Goal: Task Accomplishment & Management: Manage account settings

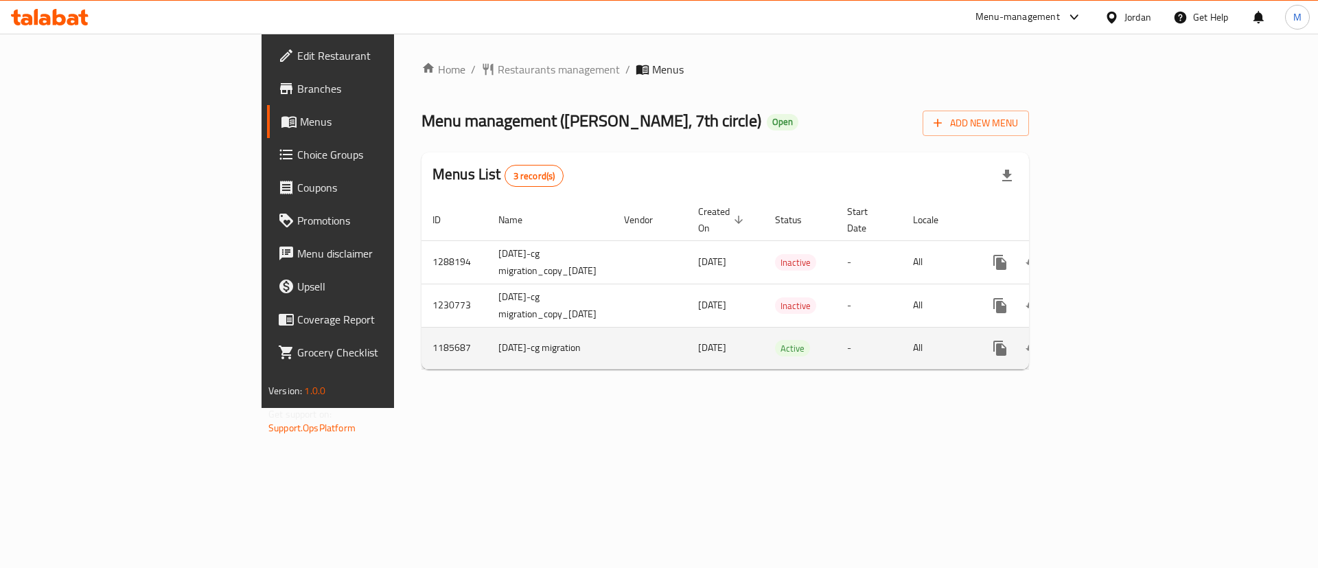
click at [1107, 340] on icon "enhanced table" at bounding box center [1099, 348] width 16 height 16
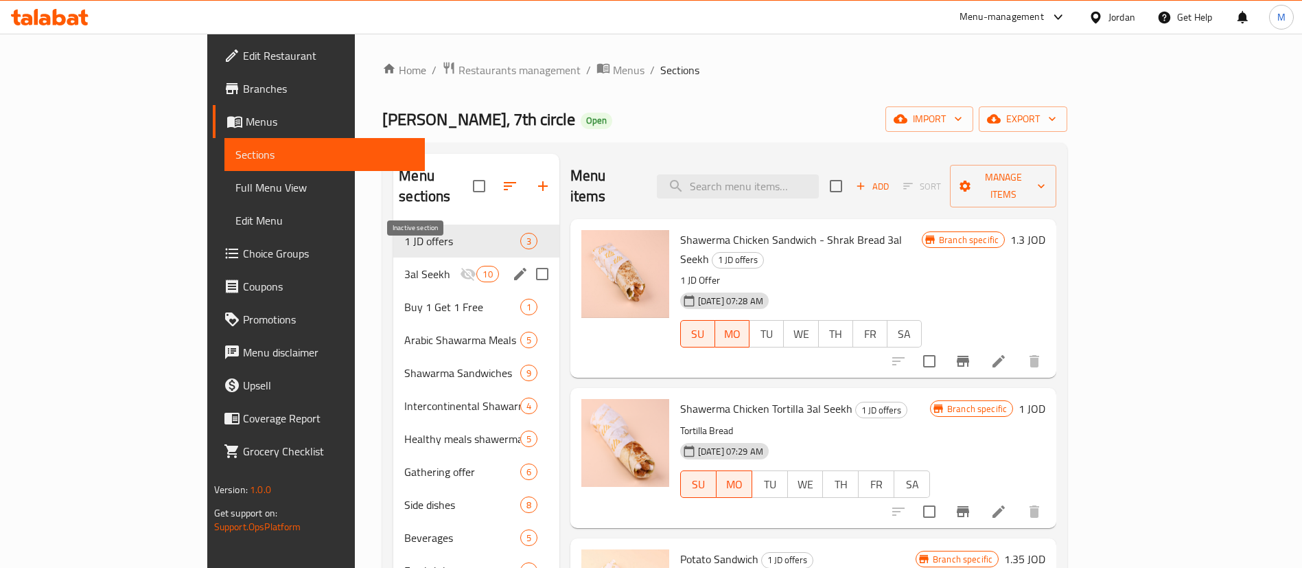
click at [460, 266] on icon "Menu sections" at bounding box center [468, 274] width 16 height 16
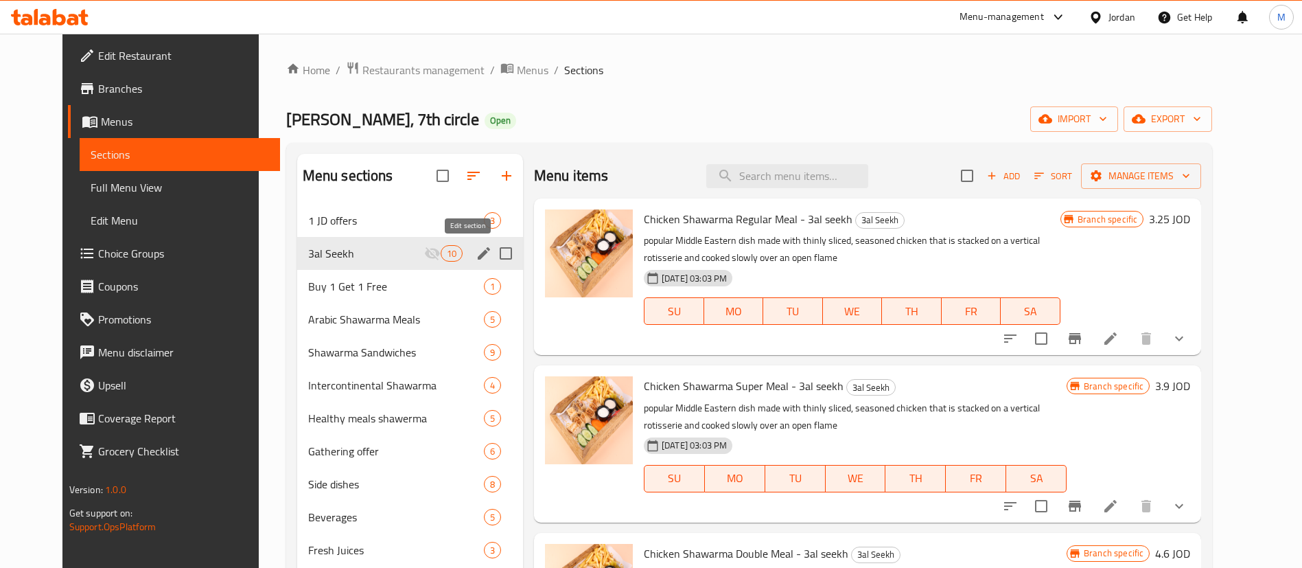
click at [476, 253] on icon "edit" at bounding box center [484, 253] width 16 height 16
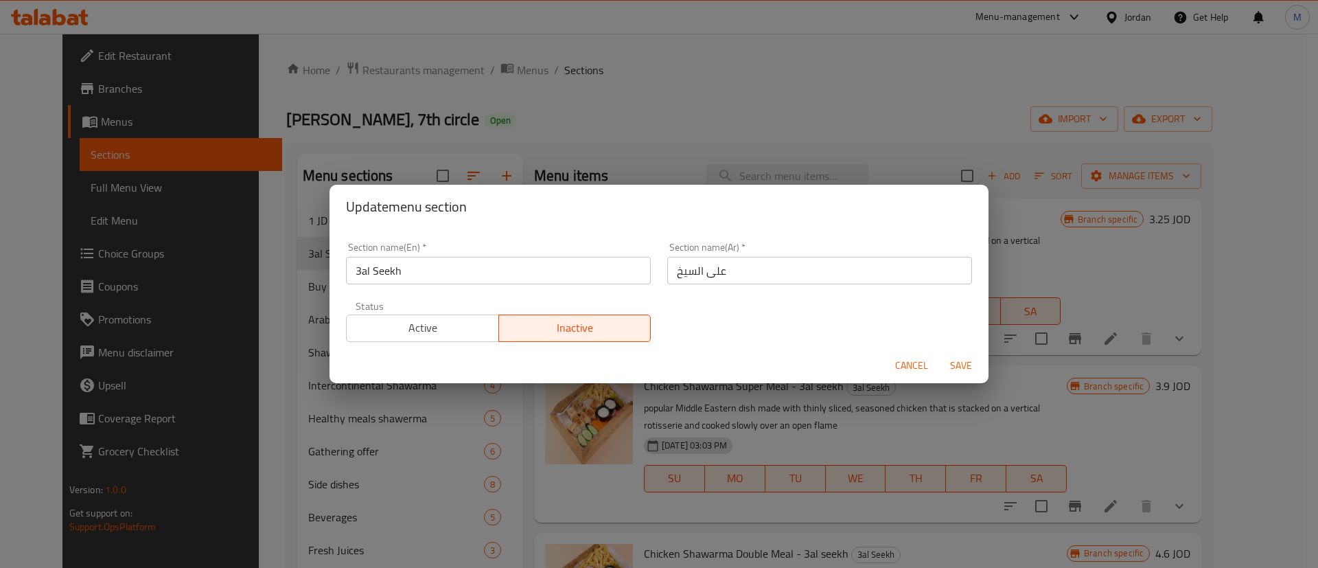
click at [437, 318] on span "Active" at bounding box center [422, 328] width 141 height 20
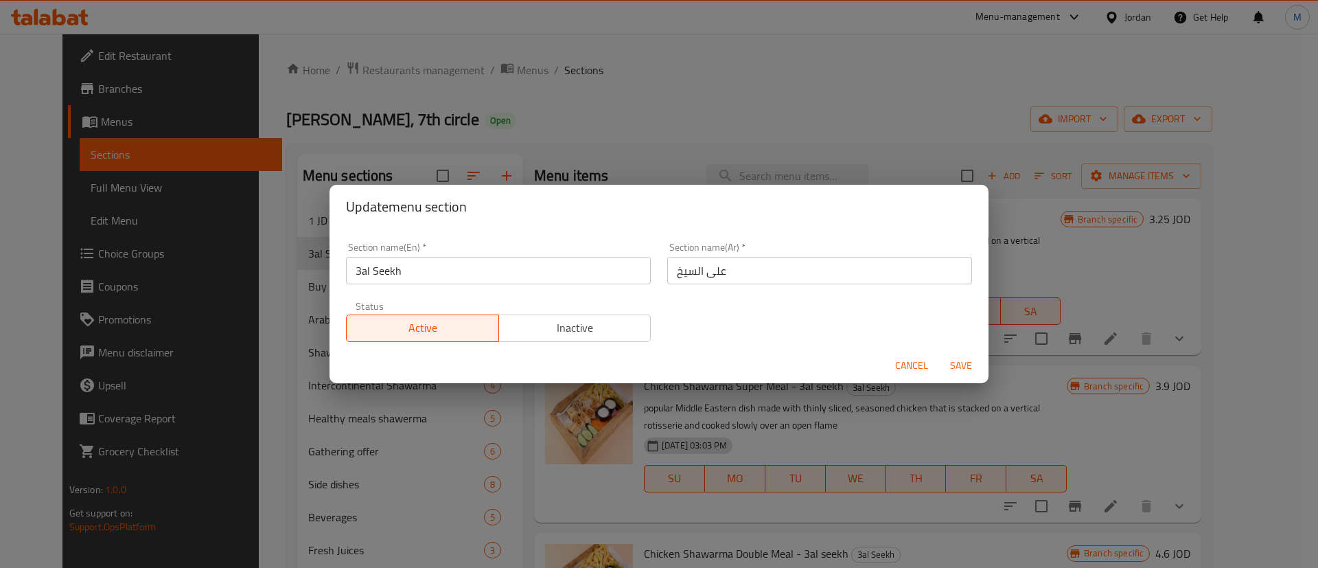
click at [958, 363] on span "Save" at bounding box center [961, 365] width 33 height 17
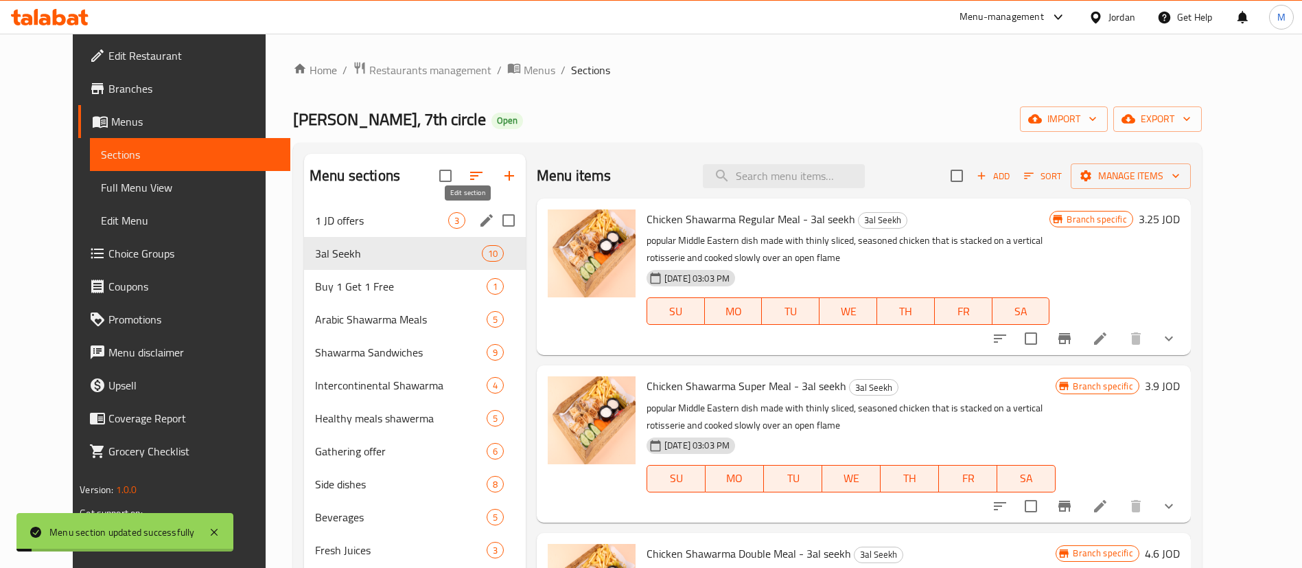
click at [478, 222] on icon "edit" at bounding box center [486, 220] width 16 height 16
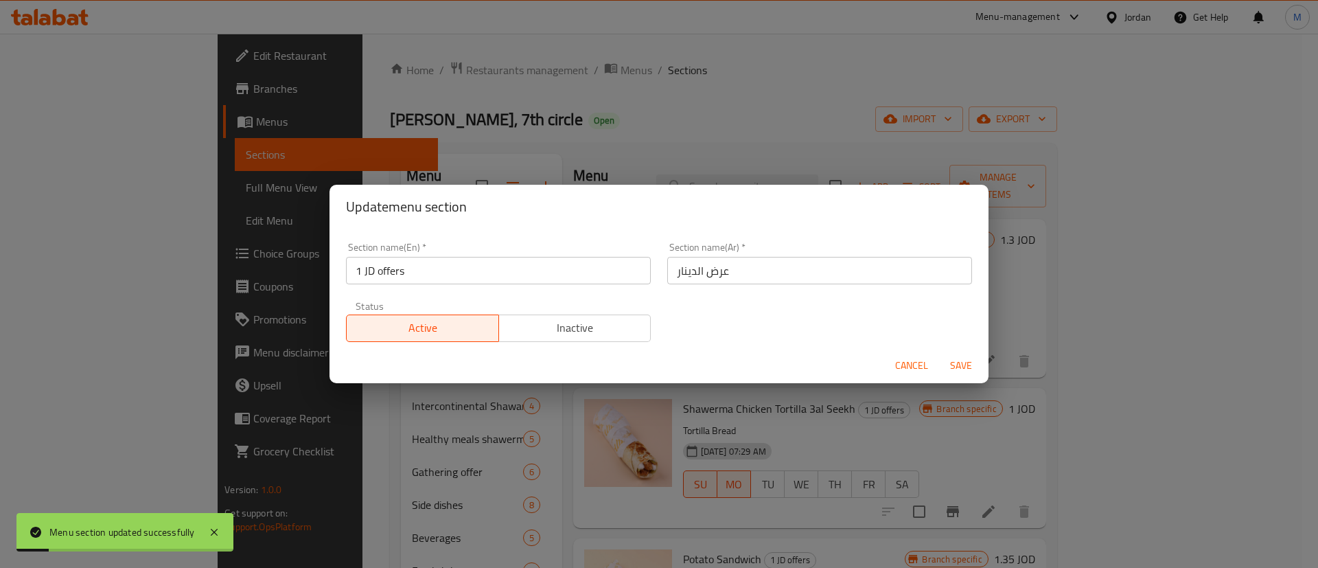
drag, startPoint x: 547, startPoint y: 331, endPoint x: 584, endPoint y: 334, distance: 36.5
click at [548, 331] on span "Inactive" at bounding box center [575, 328] width 141 height 20
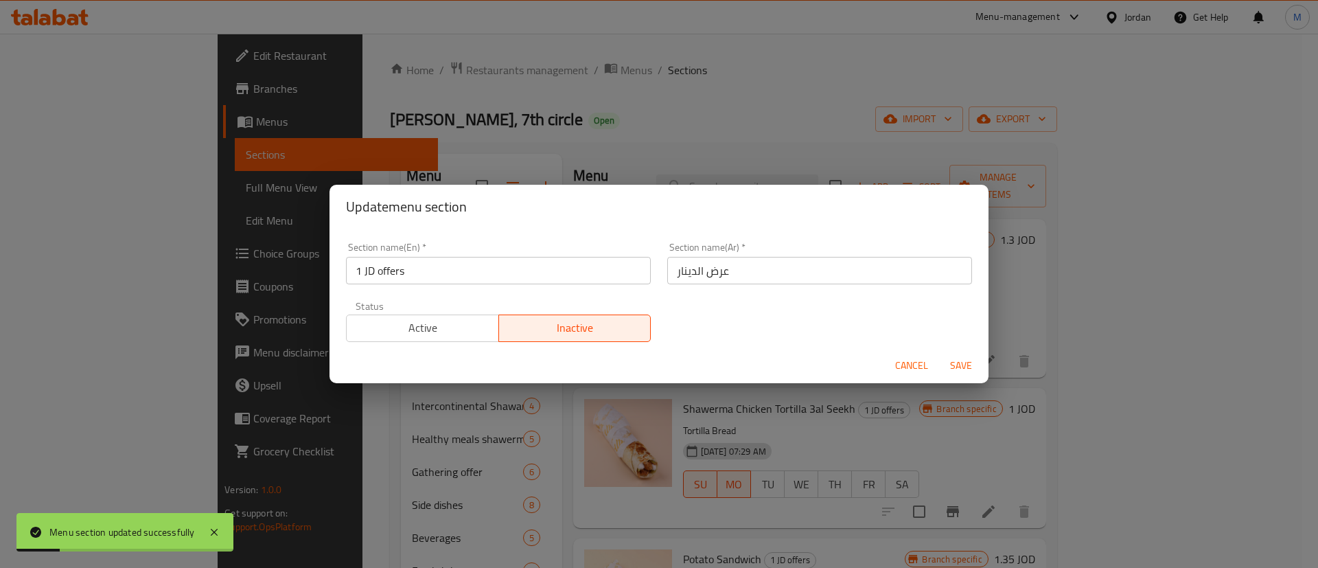
click at [949, 360] on span "Save" at bounding box center [961, 365] width 33 height 17
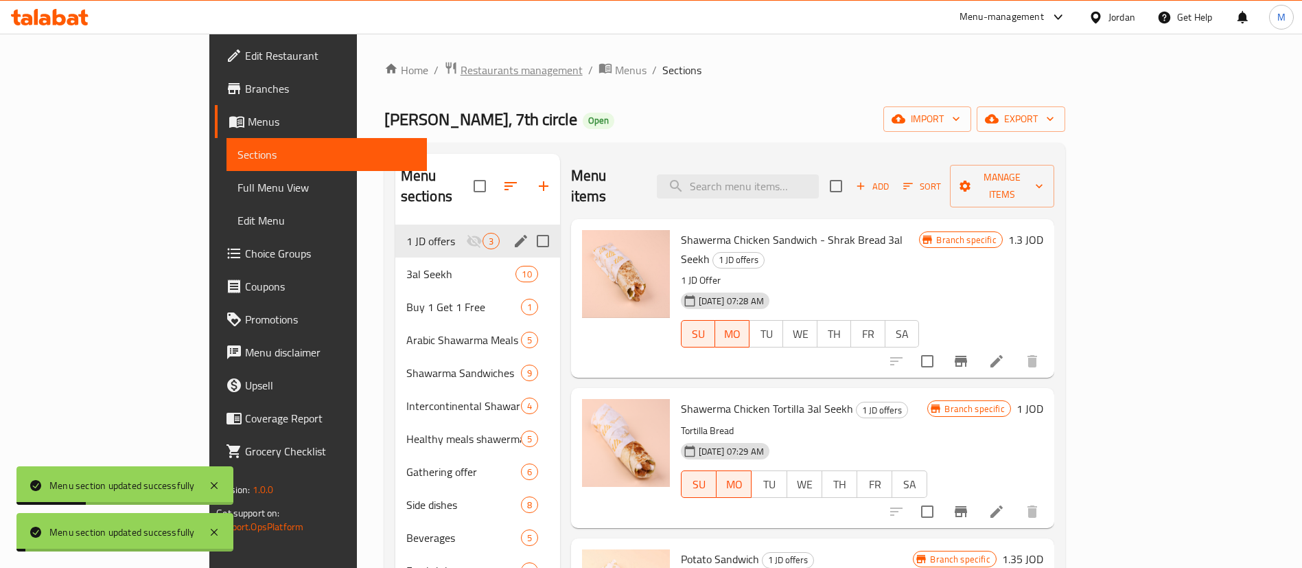
click at [461, 71] on span "Restaurants management" at bounding box center [522, 70] width 122 height 16
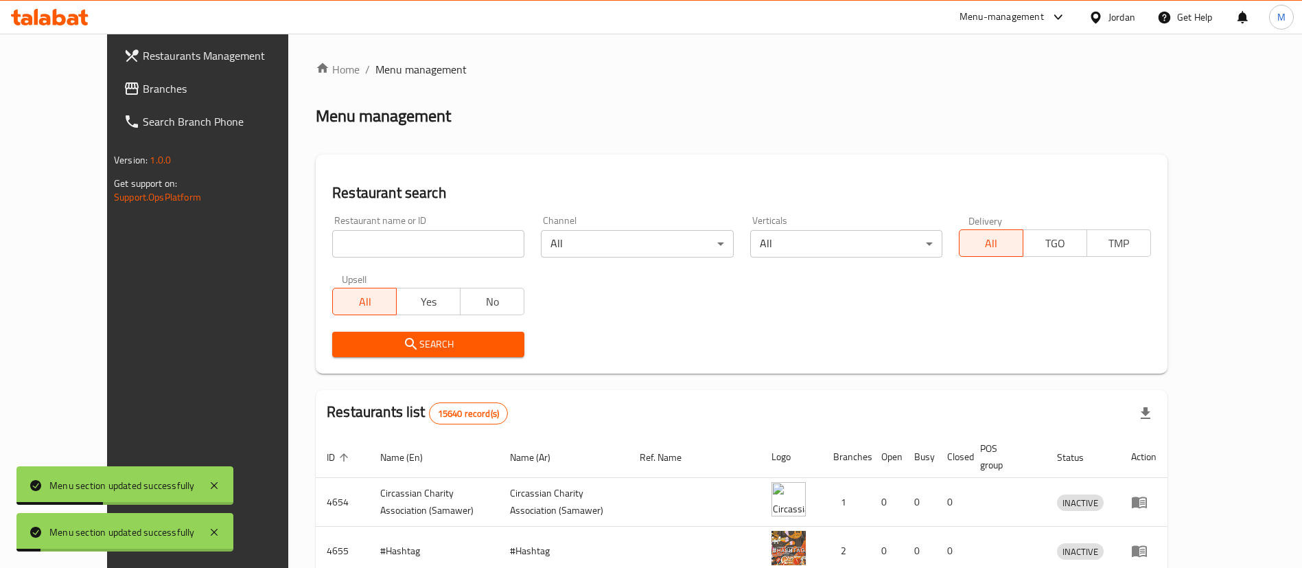
click at [378, 249] on input "search" at bounding box center [428, 243] width 192 height 27
type input "[PERSON_NAME]"
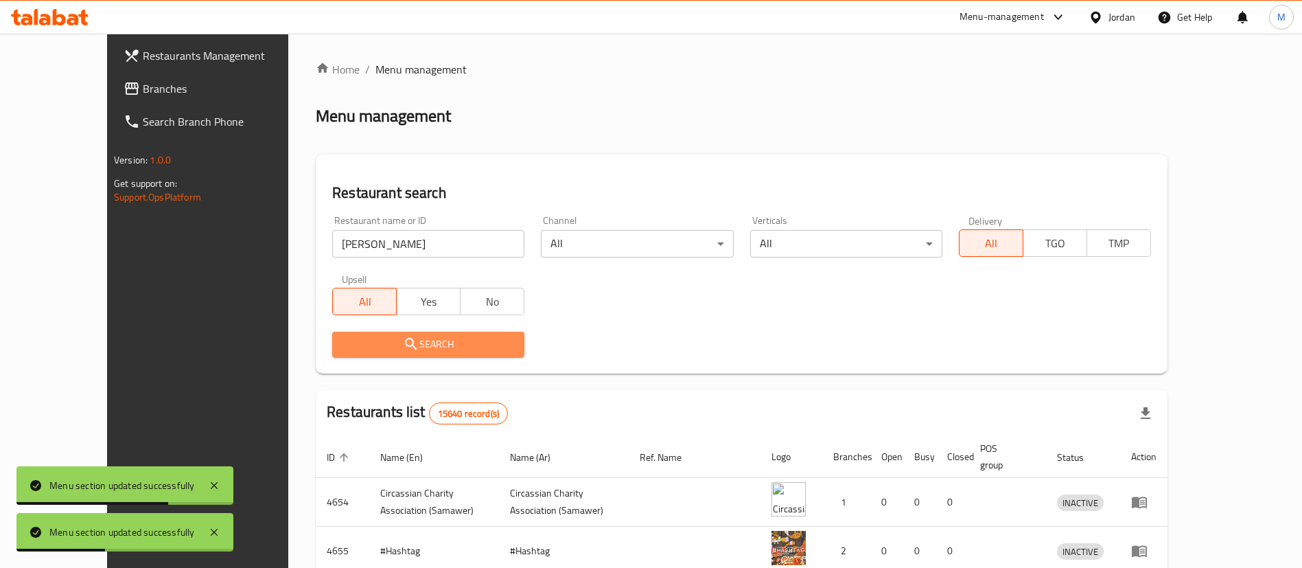
click at [420, 343] on span "Search" at bounding box center [428, 344] width 170 height 17
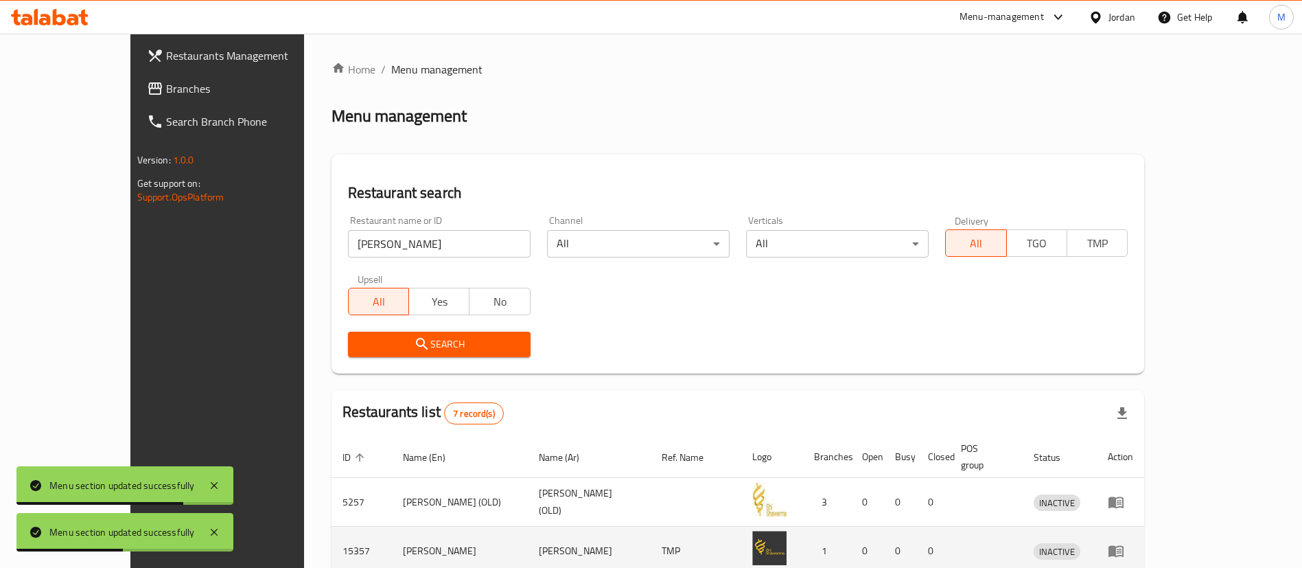
scroll to position [310, 0]
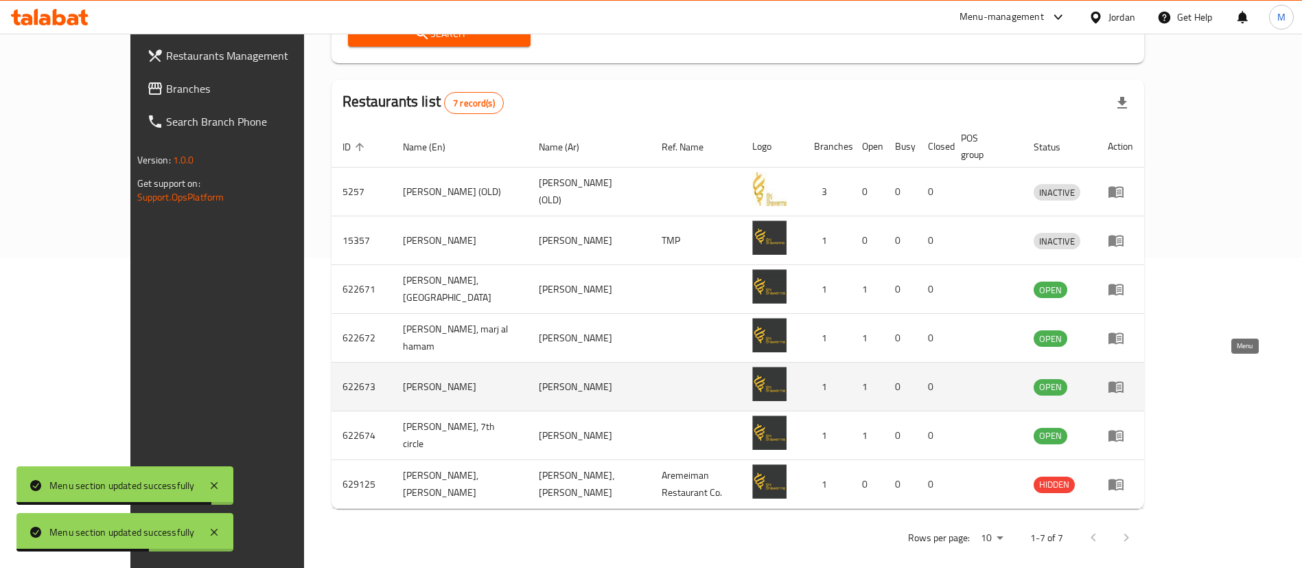
click at [1133, 378] on link "enhanced table" at bounding box center [1120, 386] width 25 height 16
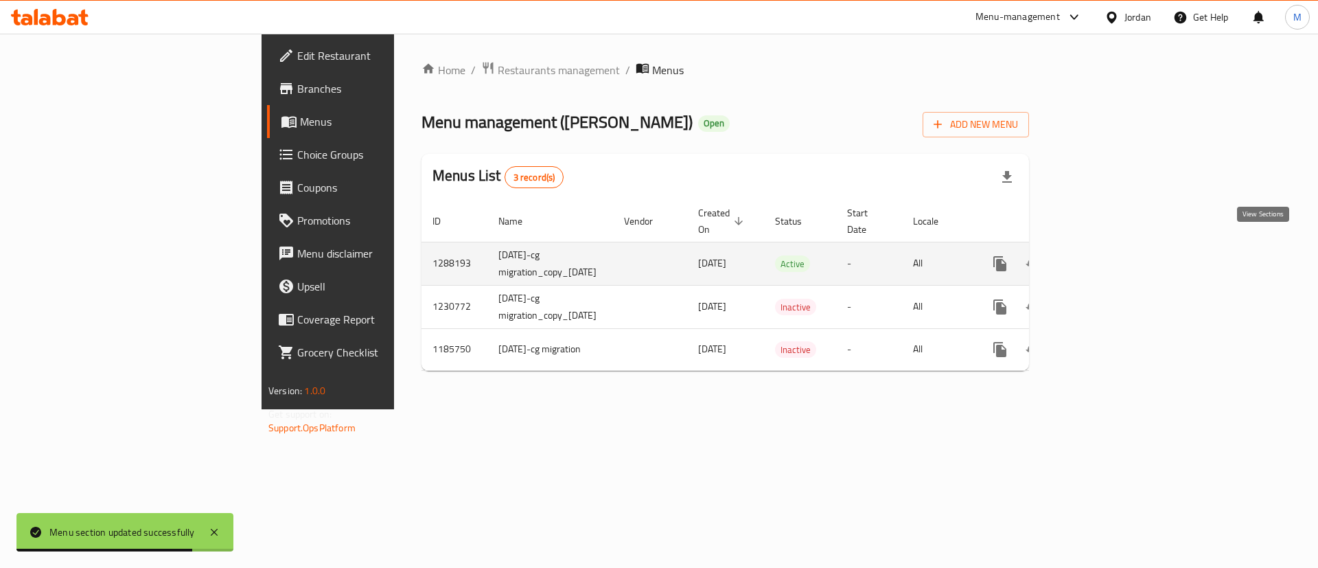
click at [1116, 249] on link "enhanced table" at bounding box center [1099, 263] width 33 height 33
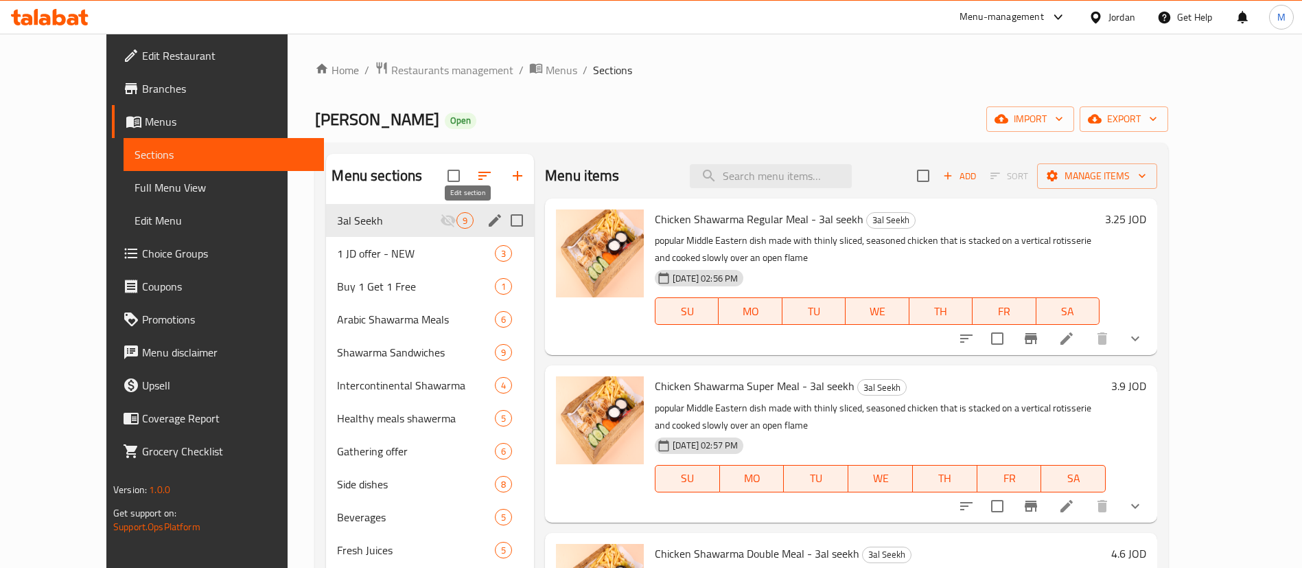
click at [489, 222] on icon "edit" at bounding box center [495, 220] width 12 height 12
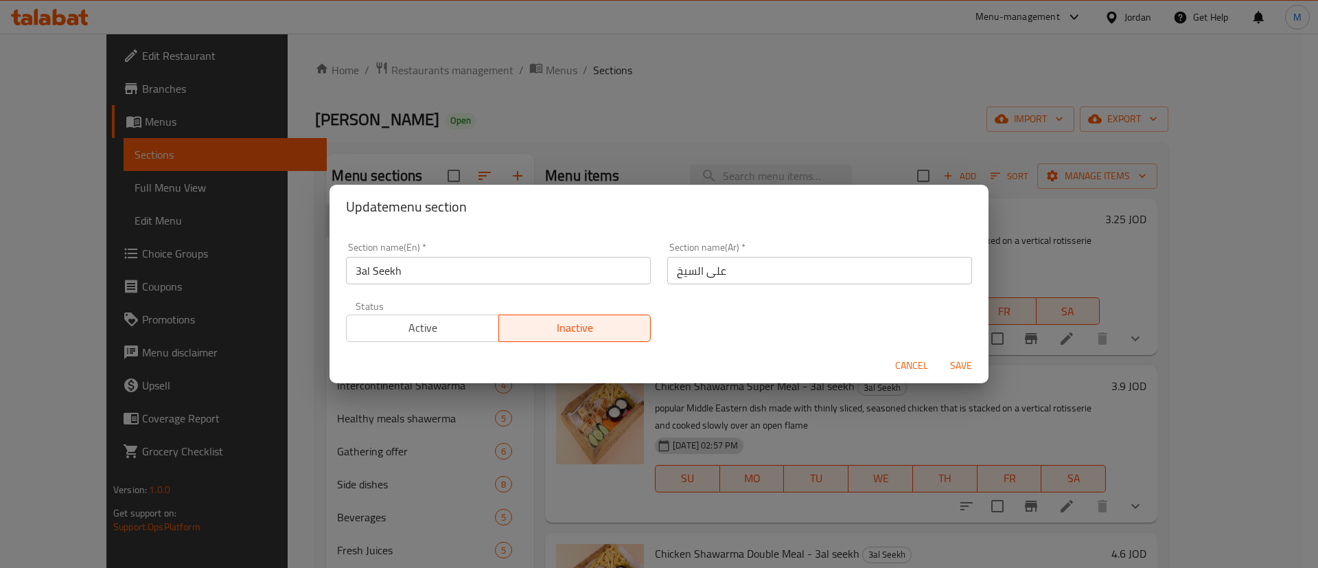
click at [432, 327] on span "Active" at bounding box center [422, 328] width 141 height 20
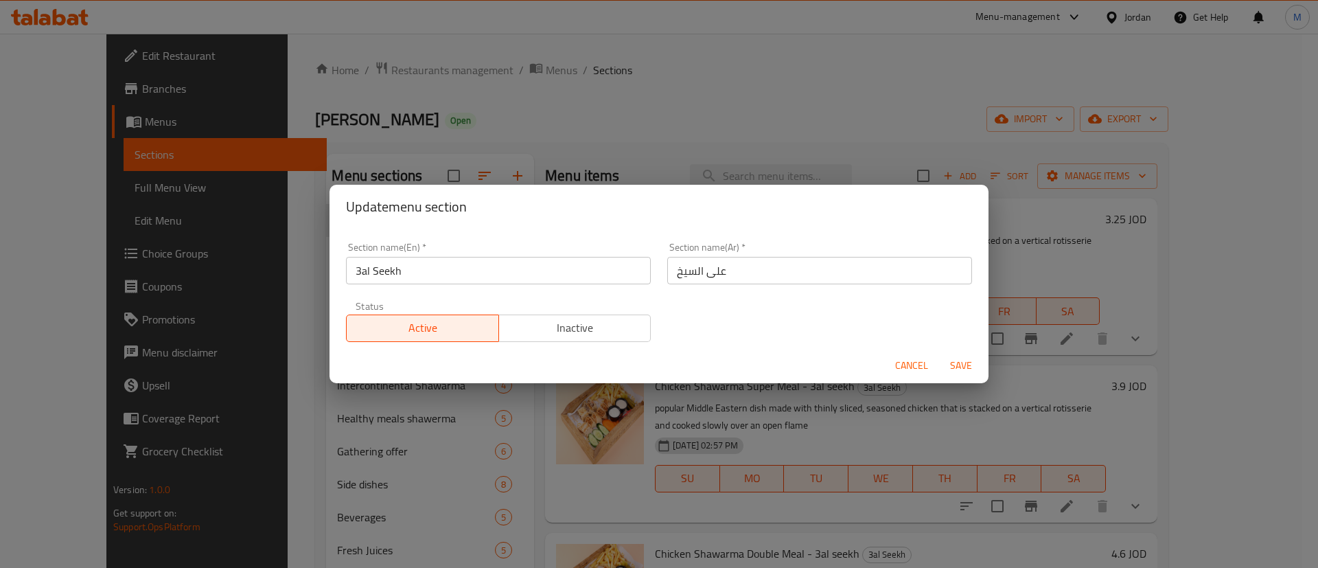
click at [954, 362] on span "Save" at bounding box center [961, 365] width 33 height 17
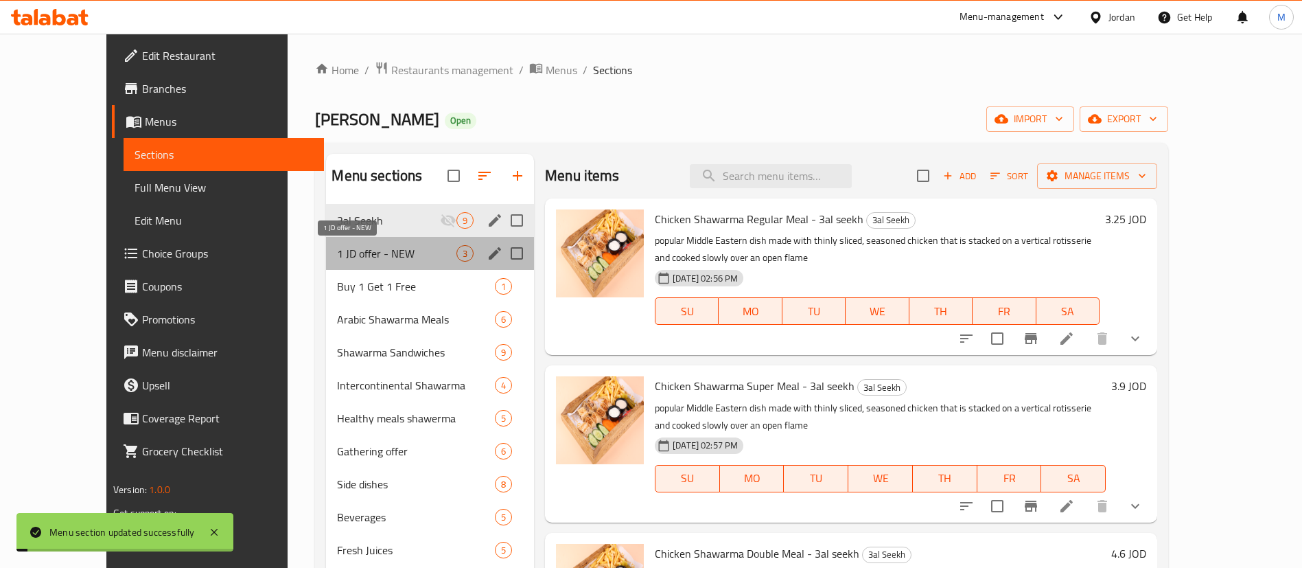
click at [393, 259] on span "1 JD offer - NEW" at bounding box center [396, 253] width 119 height 16
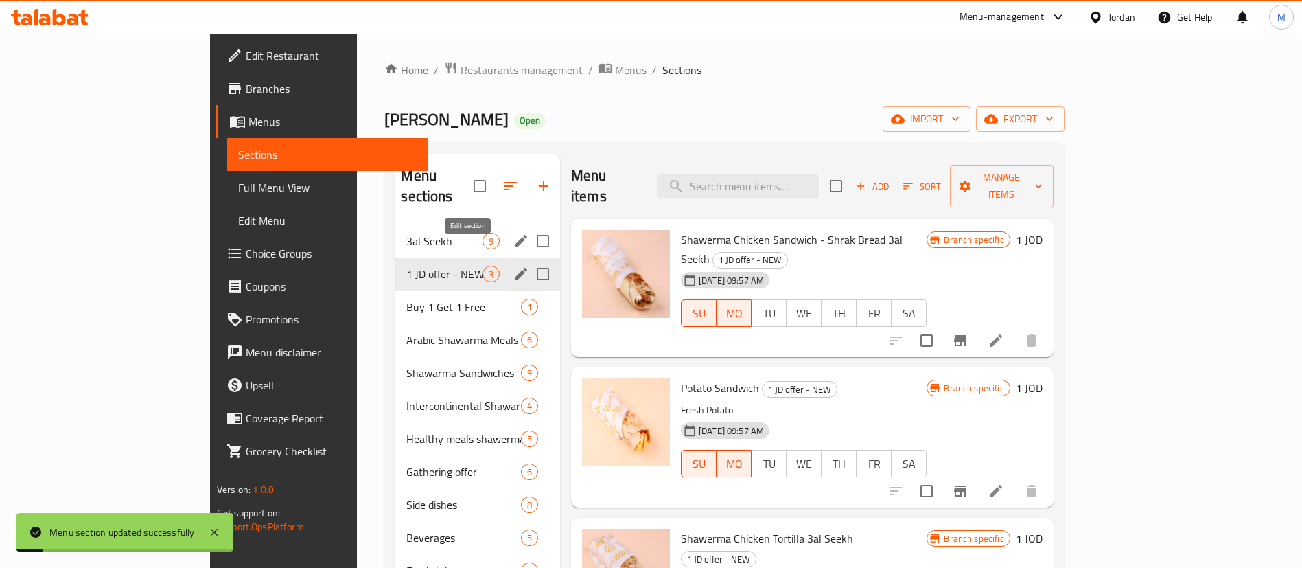
click at [515, 268] on icon "edit" at bounding box center [521, 274] width 12 height 12
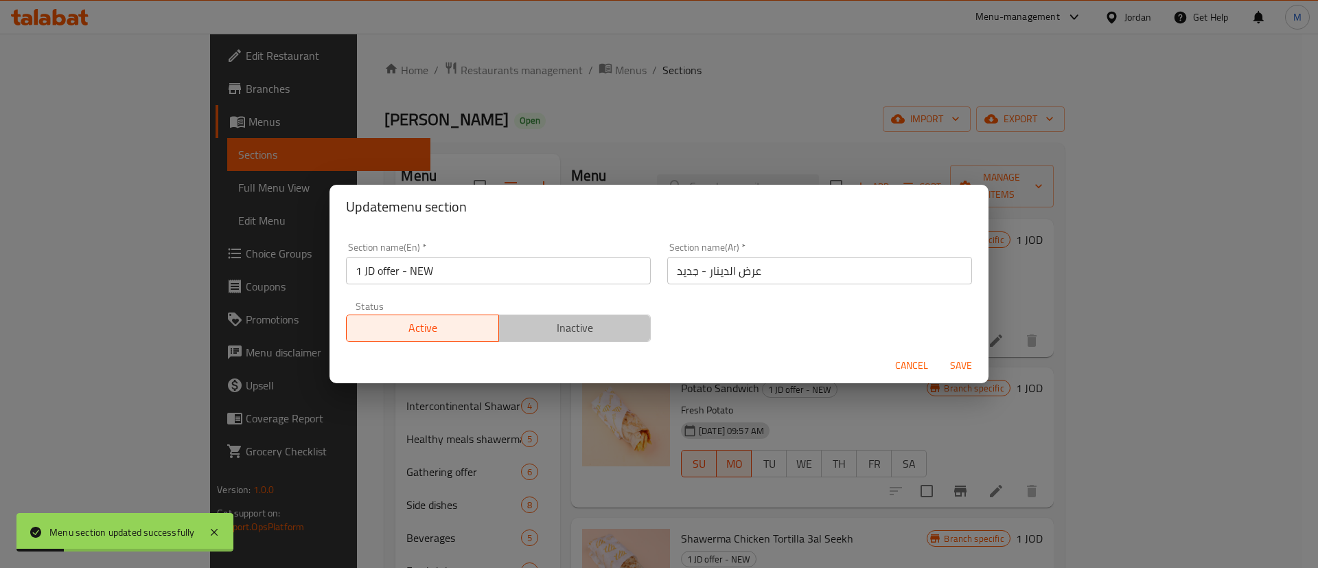
click at [572, 323] on span "Inactive" at bounding box center [575, 328] width 141 height 20
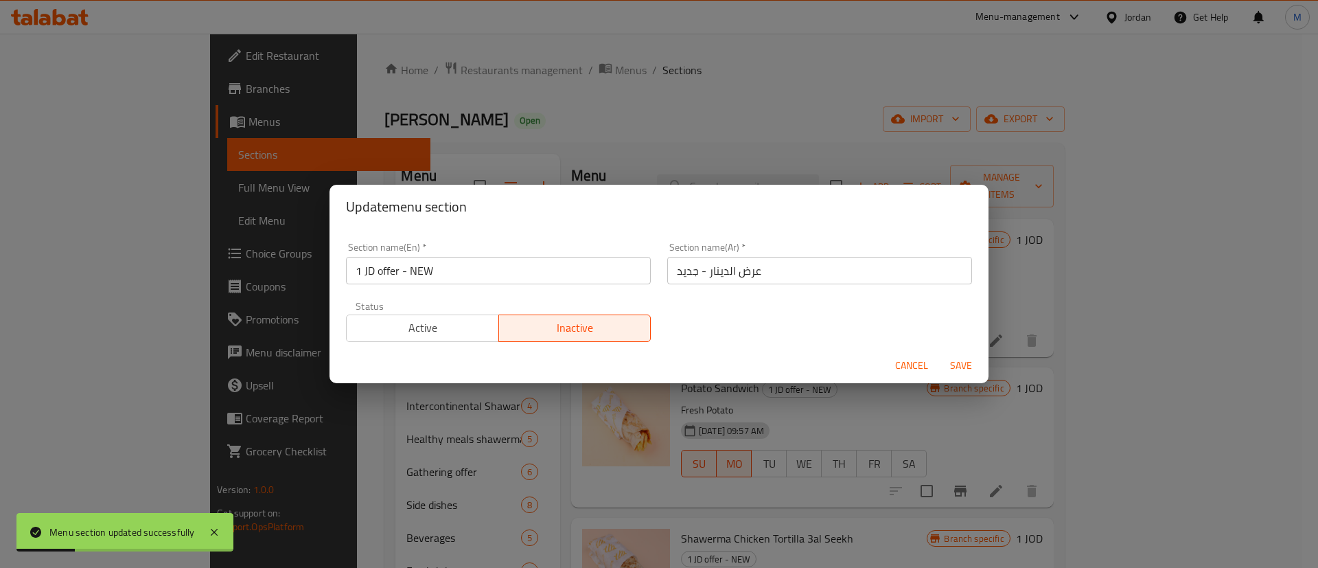
click at [946, 369] on span "Save" at bounding box center [961, 365] width 33 height 17
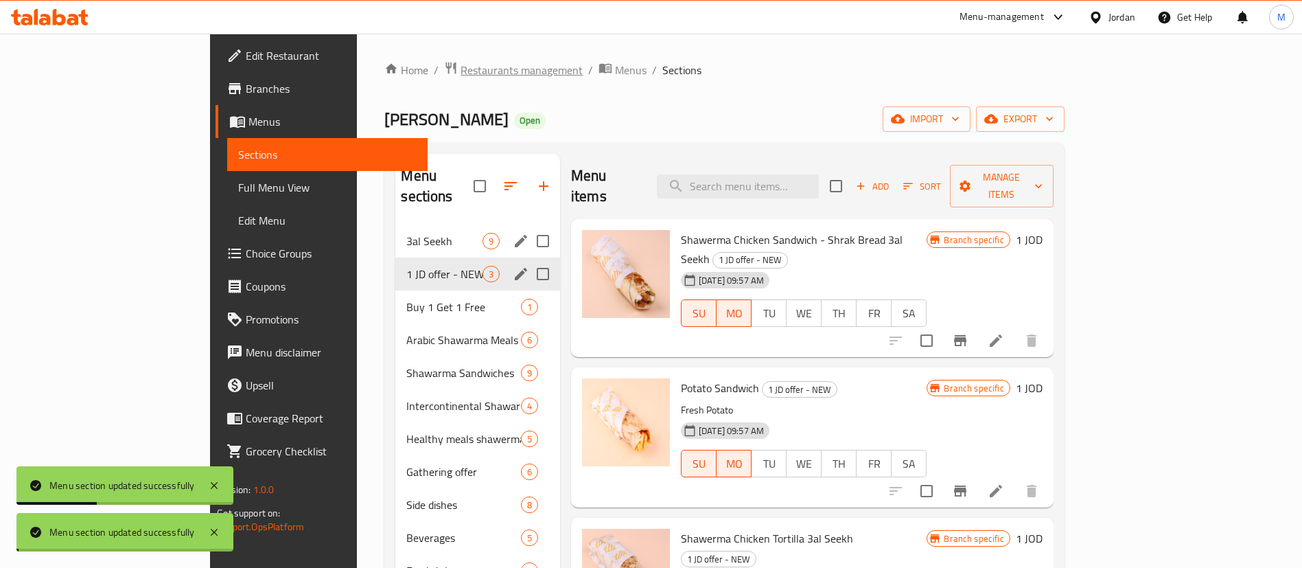
click at [461, 69] on span "Restaurants management" at bounding box center [522, 70] width 122 height 16
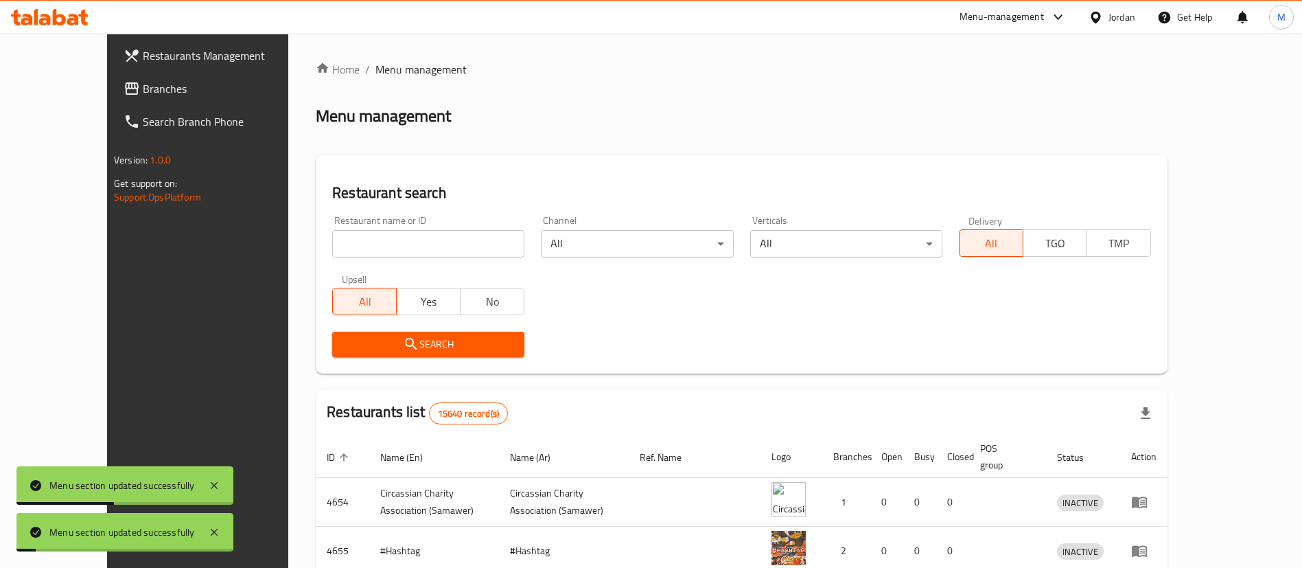
click at [375, 240] on input "search" at bounding box center [428, 243] width 192 height 27
type input "tom & jerry"
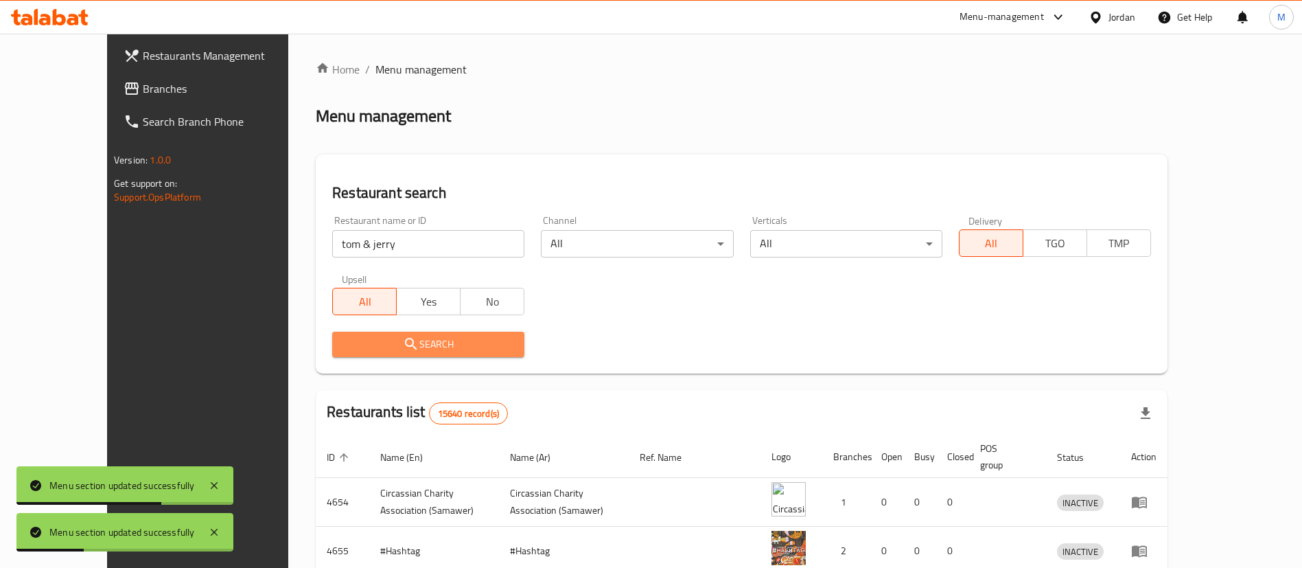
click at [424, 340] on span "Search" at bounding box center [428, 344] width 170 height 17
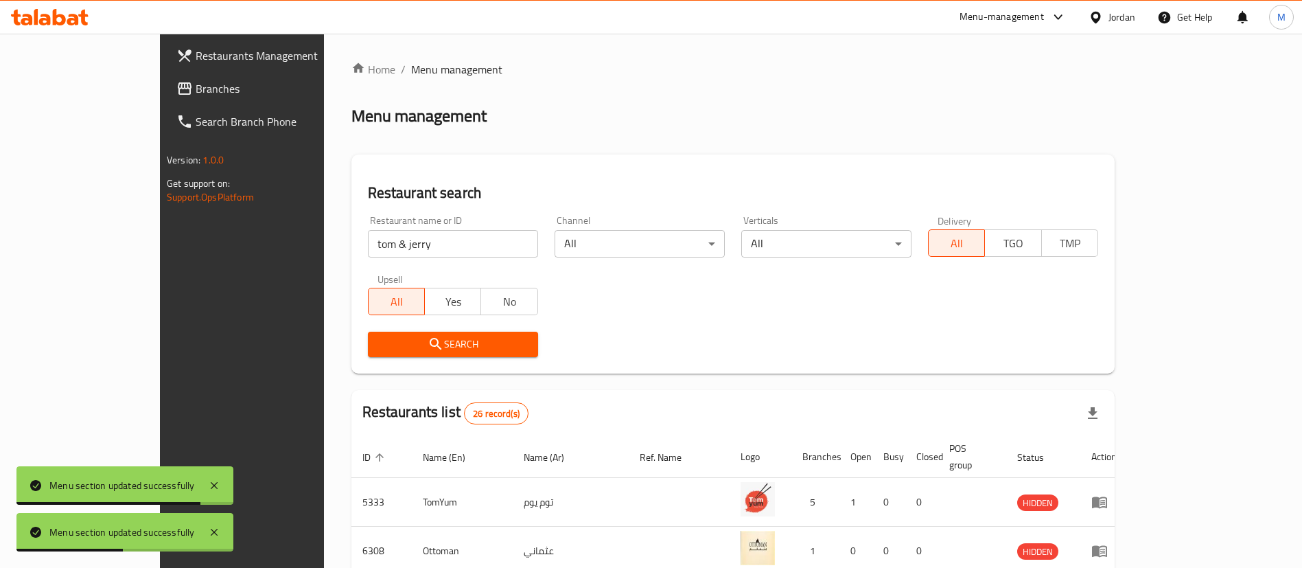
scroll to position [457, 0]
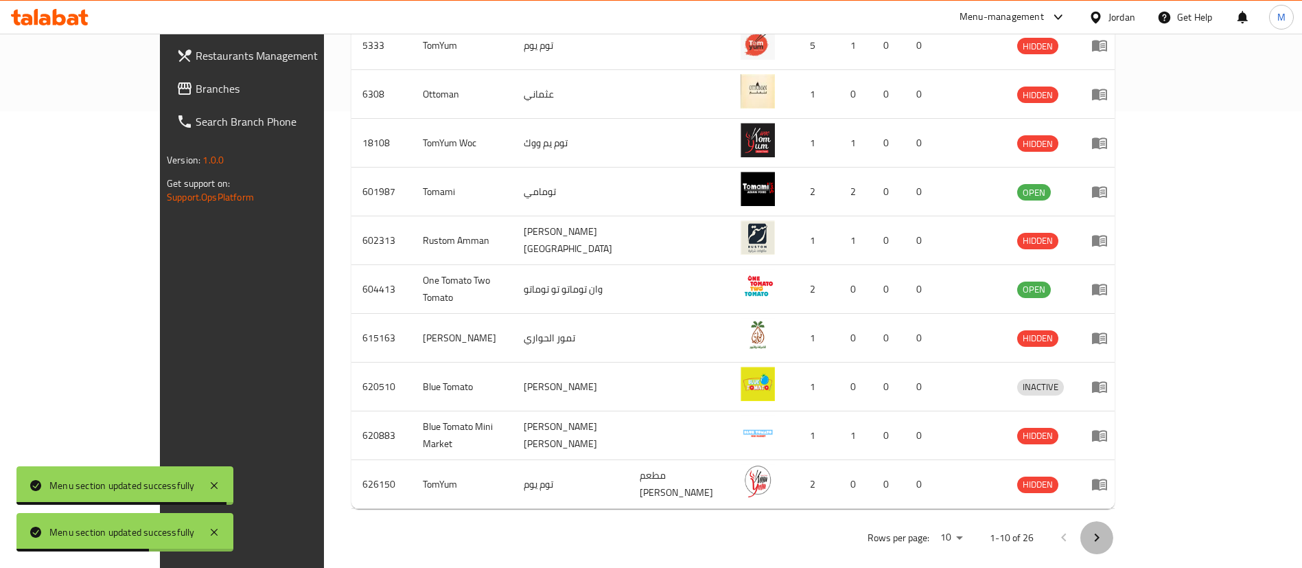
click at [1105, 529] on icon "Next page" at bounding box center [1097, 537] width 16 height 16
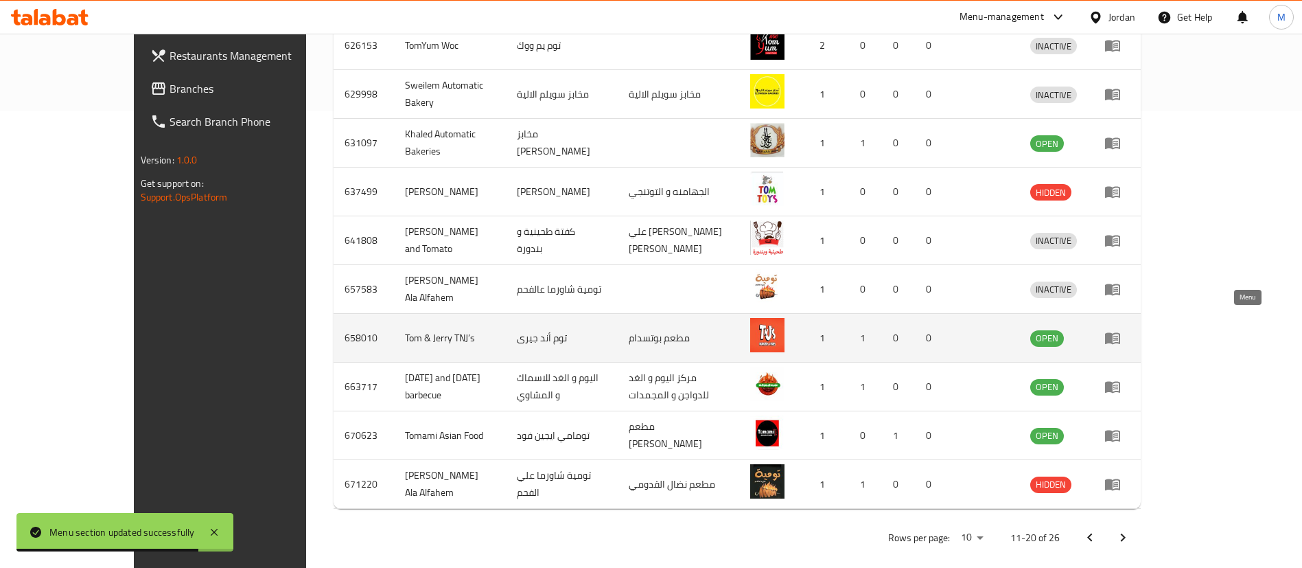
click at [1118, 336] on icon "enhanced table" at bounding box center [1115, 338] width 5 height 5
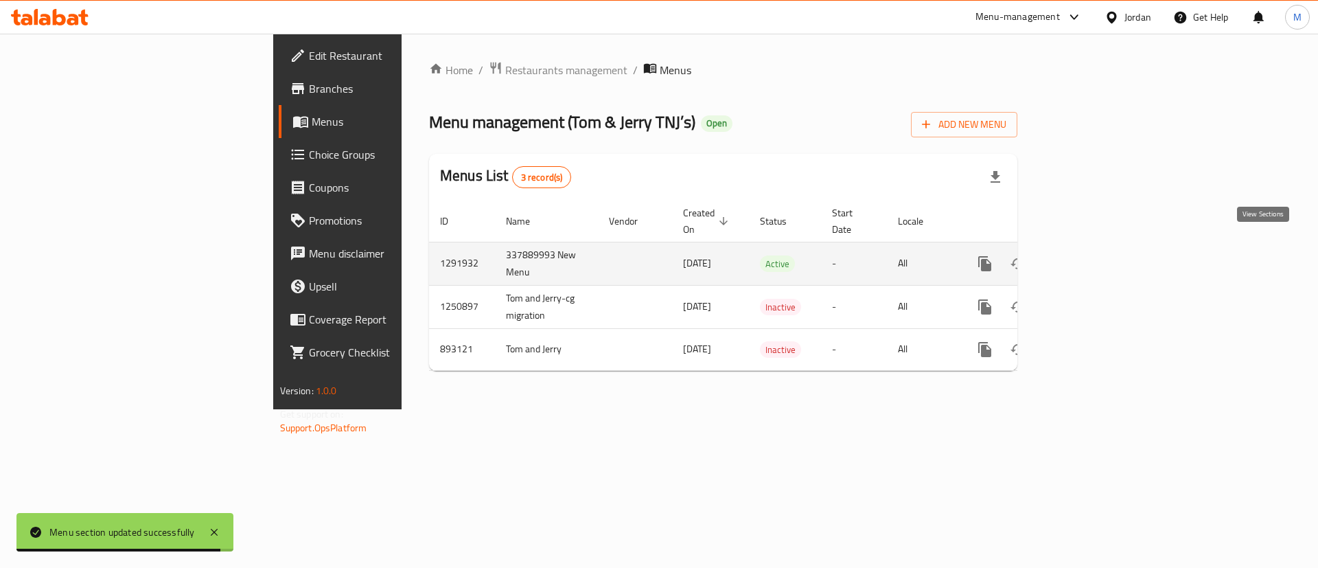
click at [1092, 255] on icon "enhanced table" at bounding box center [1084, 263] width 16 height 16
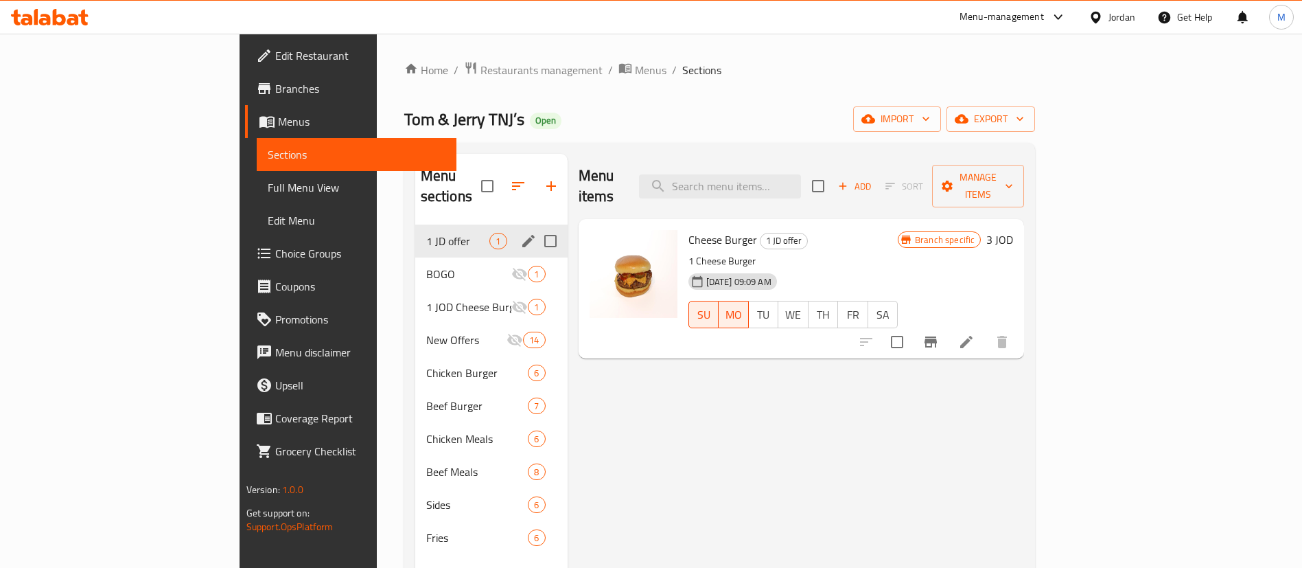
click at [520, 233] on icon "edit" at bounding box center [528, 241] width 16 height 16
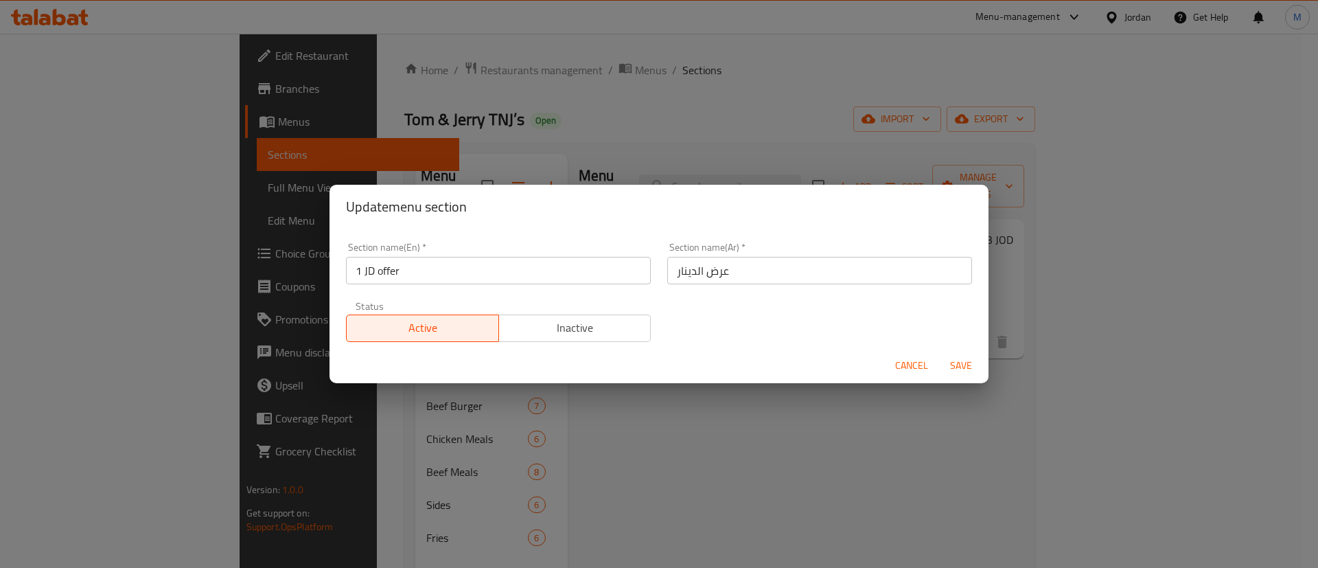
click at [521, 328] on span "Inactive" at bounding box center [575, 328] width 141 height 20
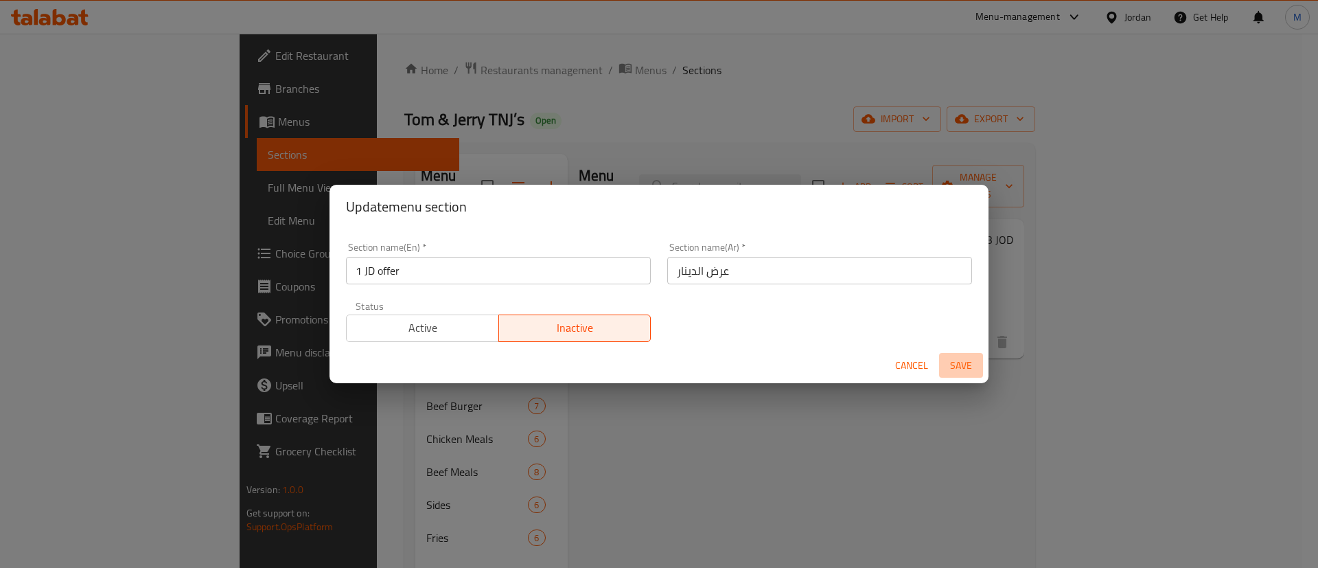
click at [970, 370] on span "Save" at bounding box center [961, 365] width 33 height 17
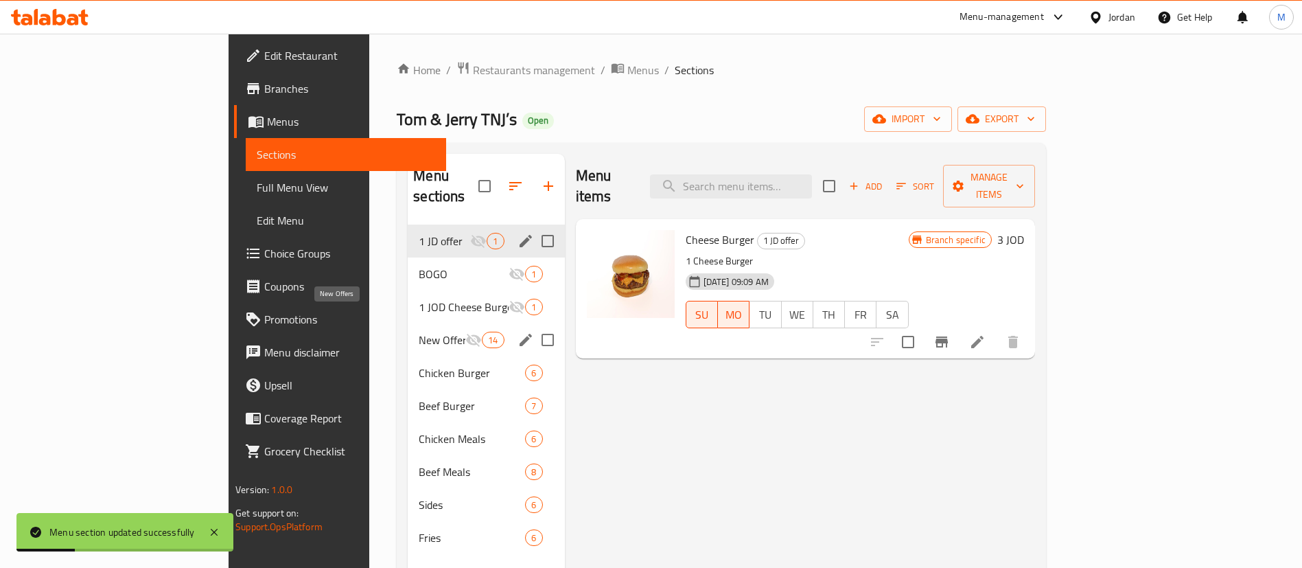
click at [419, 332] on span "New Offers" at bounding box center [442, 340] width 47 height 16
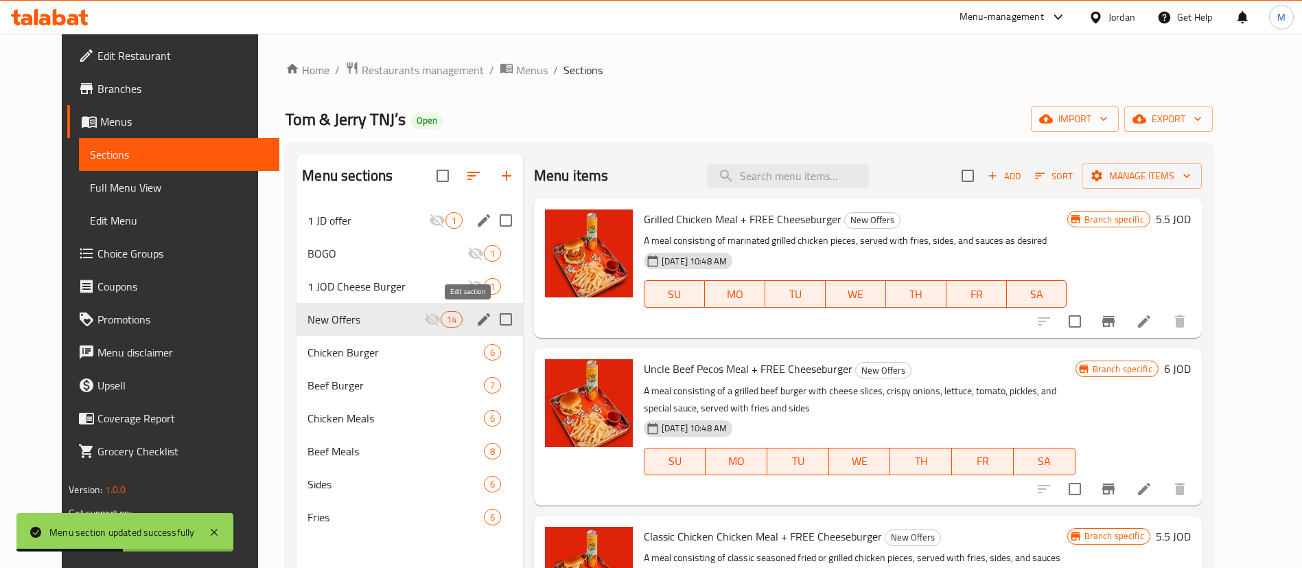
click at [476, 314] on icon "edit" at bounding box center [484, 319] width 16 height 16
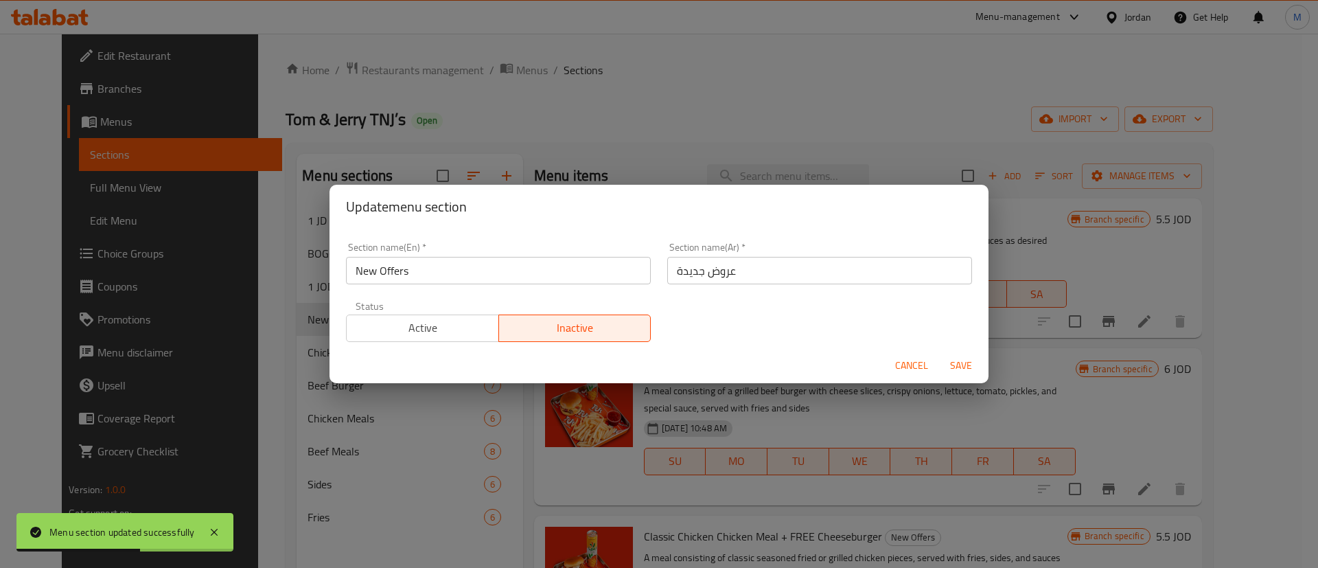
click at [441, 338] on button "Active" at bounding box center [422, 327] width 153 height 27
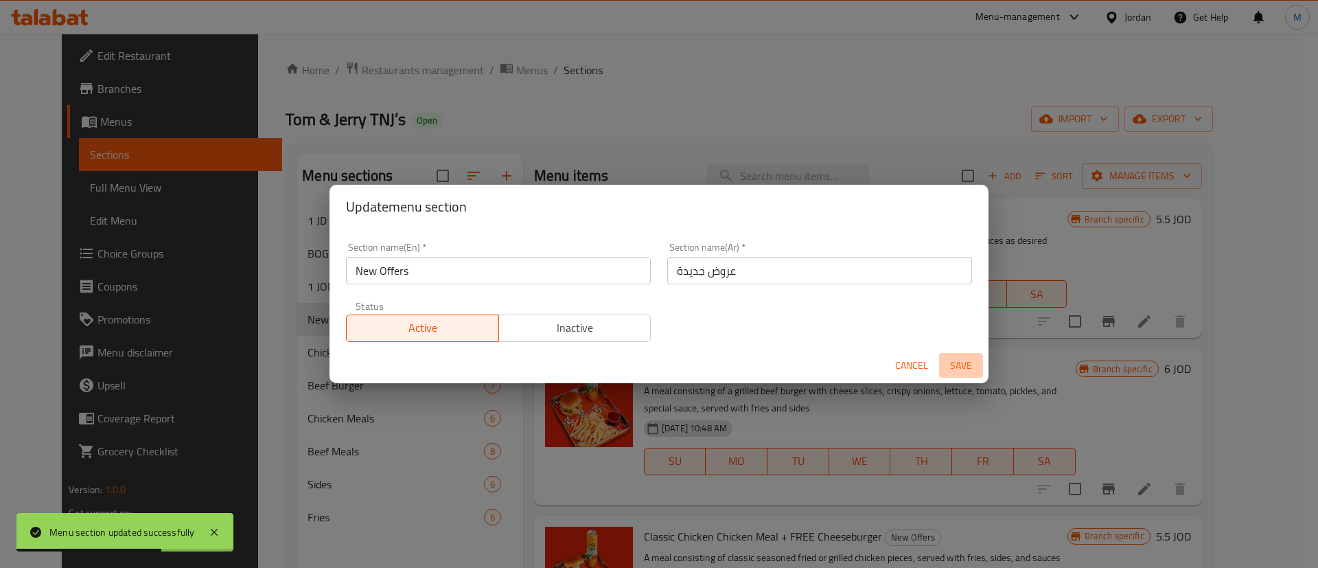
click at [962, 360] on span "Save" at bounding box center [961, 365] width 33 height 17
